Goal: Transaction & Acquisition: Subscribe to service/newsletter

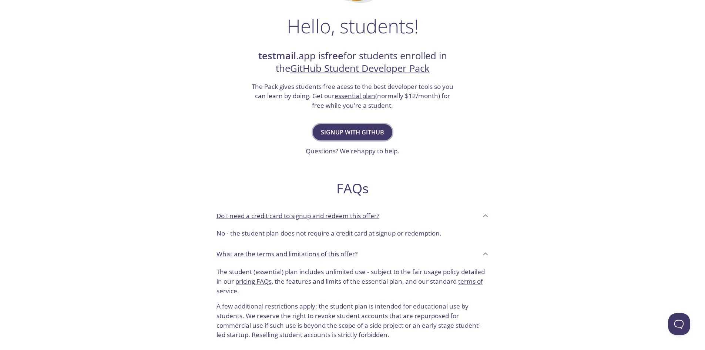
scroll to position [148, 0]
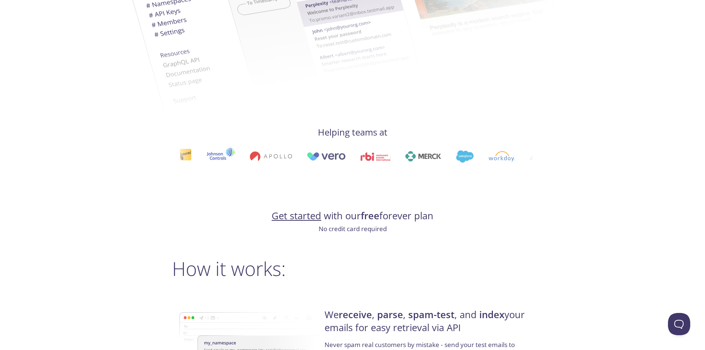
scroll to position [407, 0]
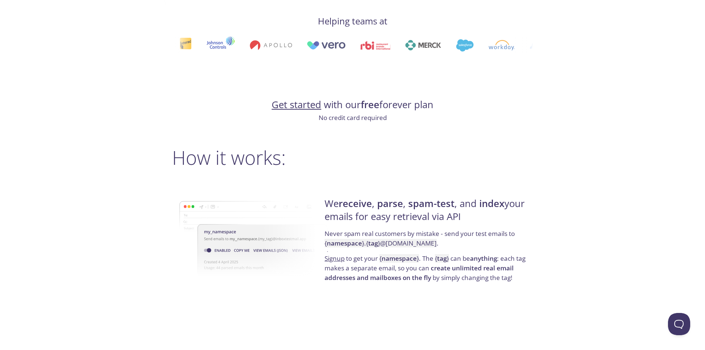
click at [307, 102] on link "Get started" at bounding box center [297, 104] width 50 height 13
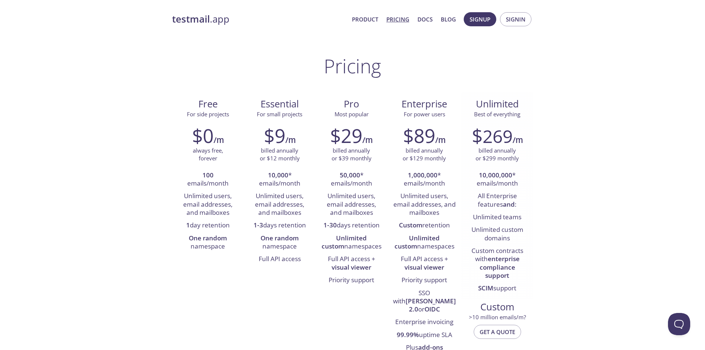
click at [522, 244] on li "Unlimited custom domains" at bounding box center [497, 233] width 61 height 21
click at [479, 147] on p "billed annually or $299 monthly" at bounding box center [496, 155] width 43 height 16
